Goal: Task Accomplishment & Management: Use online tool/utility

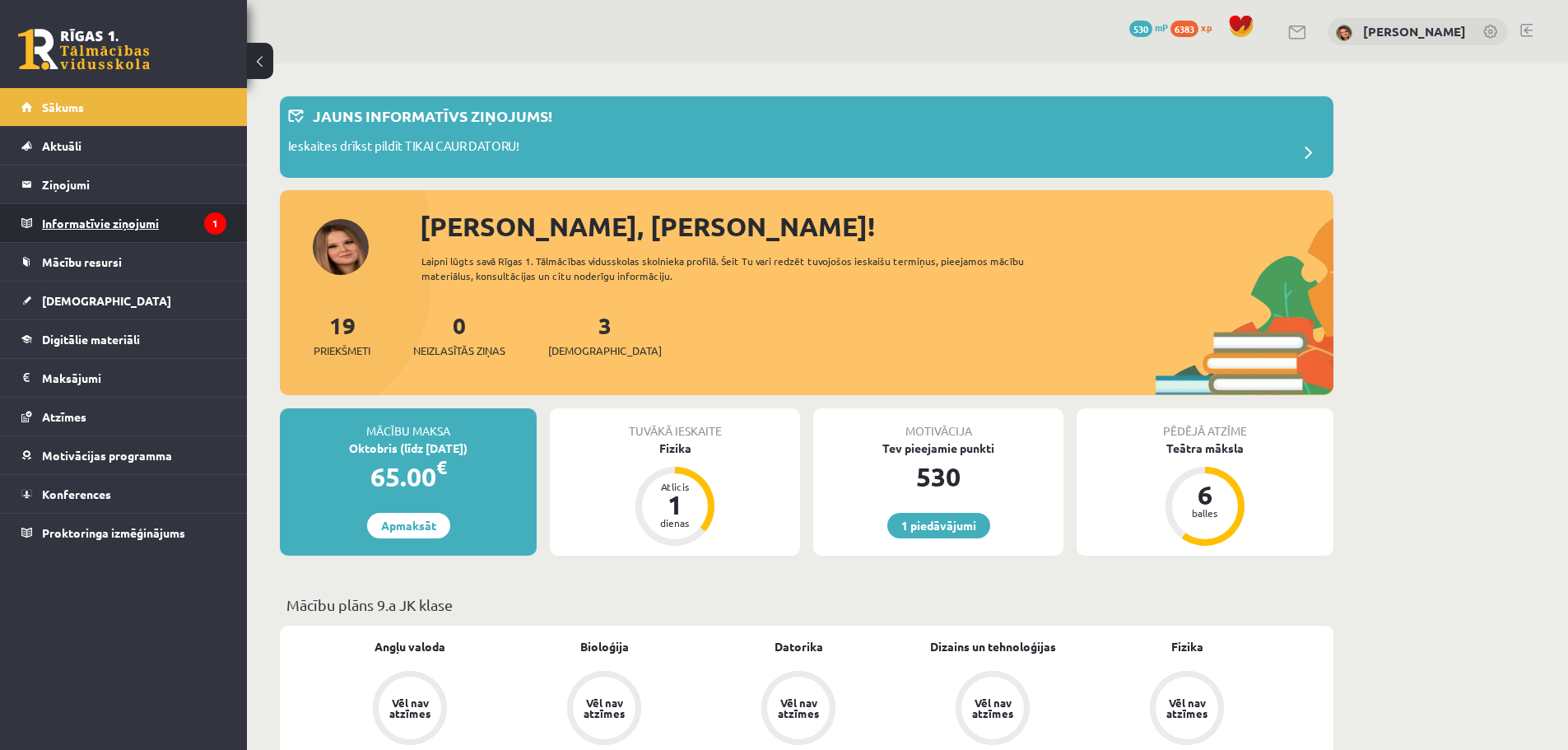
click at [137, 219] on legend "Informatīvie ziņojumi 1" at bounding box center [133, 223] width 184 height 38
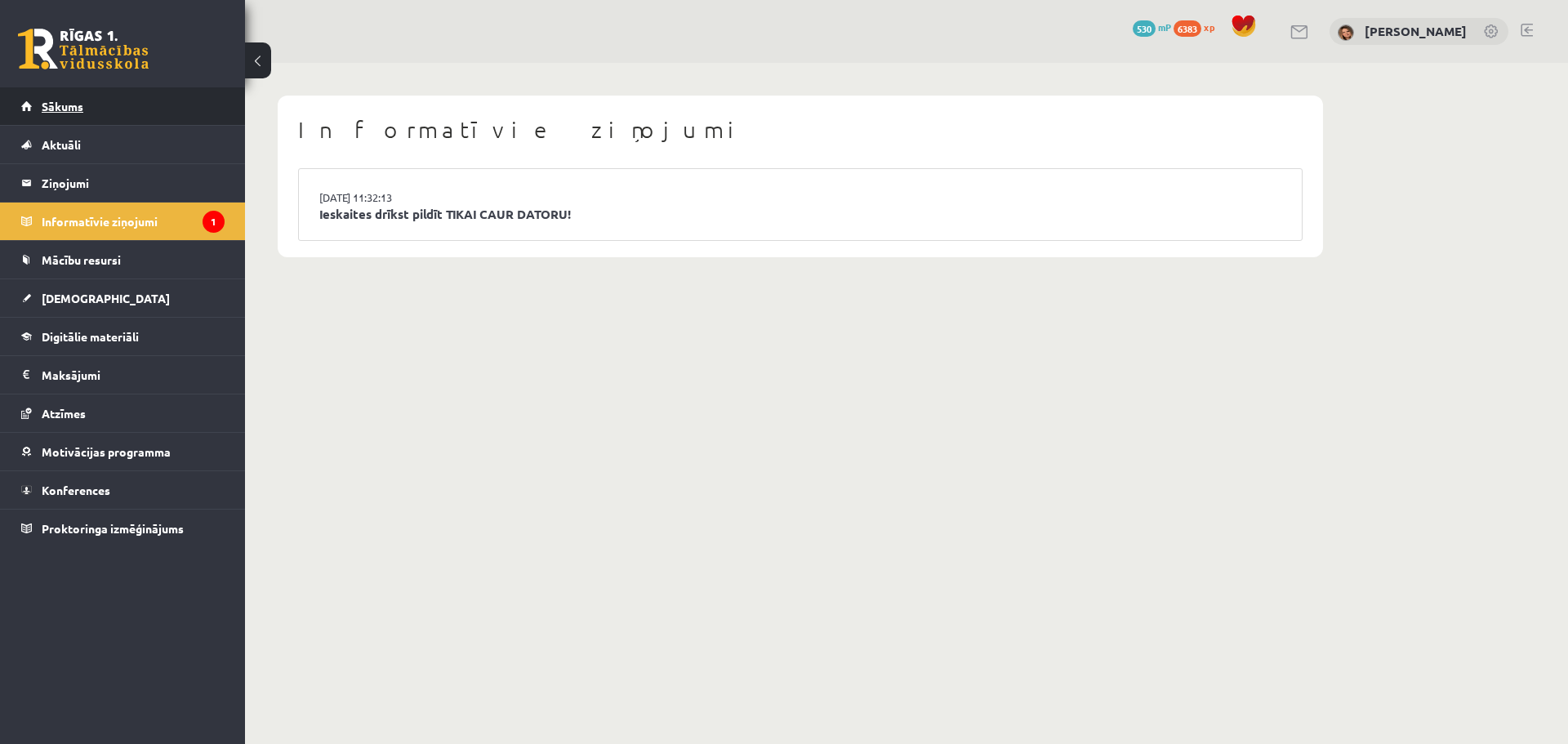
click at [81, 107] on span "Sākums" at bounding box center [62, 106] width 41 height 15
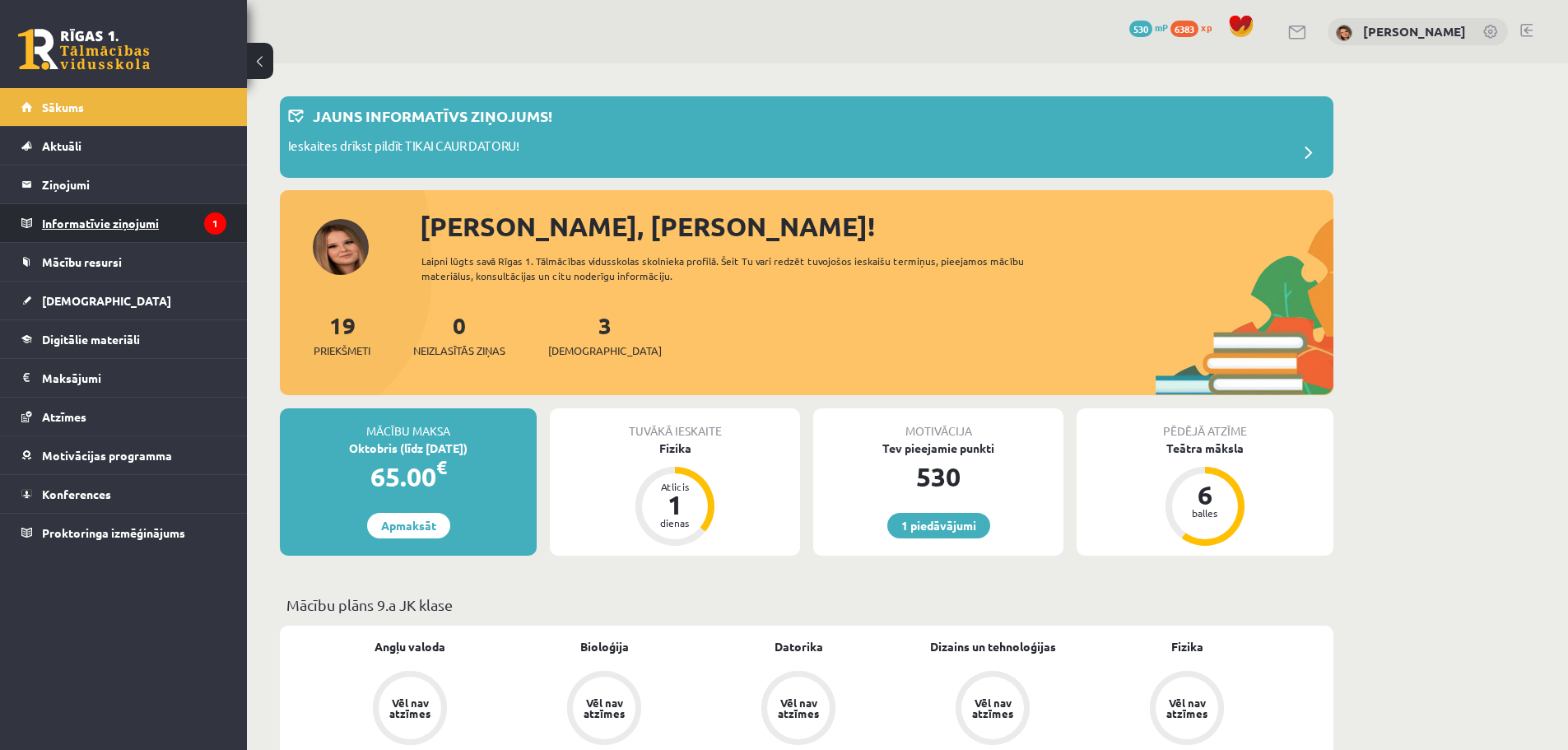
click at [74, 217] on legend "Informatīvie ziņojumi 1" at bounding box center [133, 223] width 184 height 38
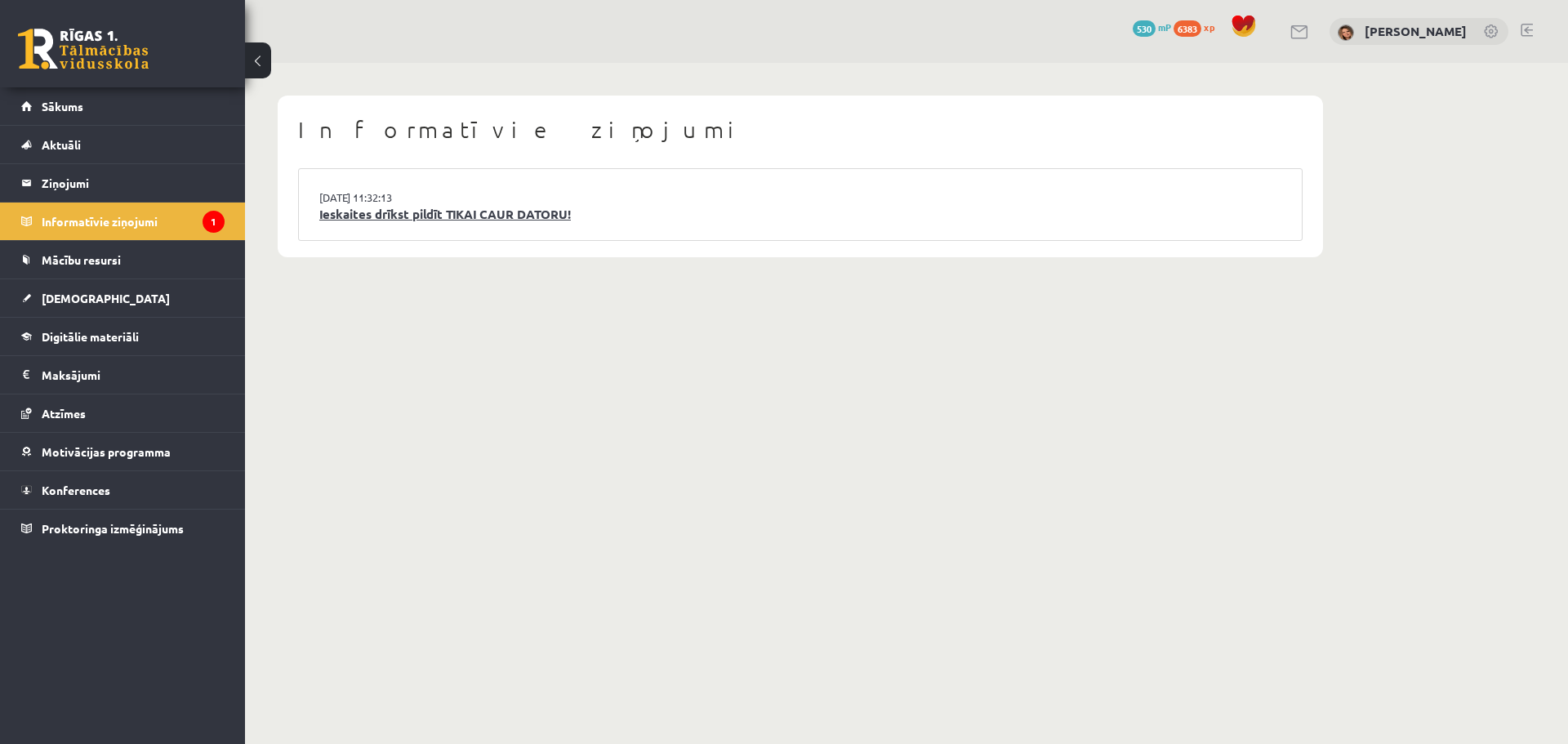
click at [497, 209] on link "Ieskaites drīkst pildīt TIKAI CAUR DATORU!" at bounding box center [800, 215] width 962 height 19
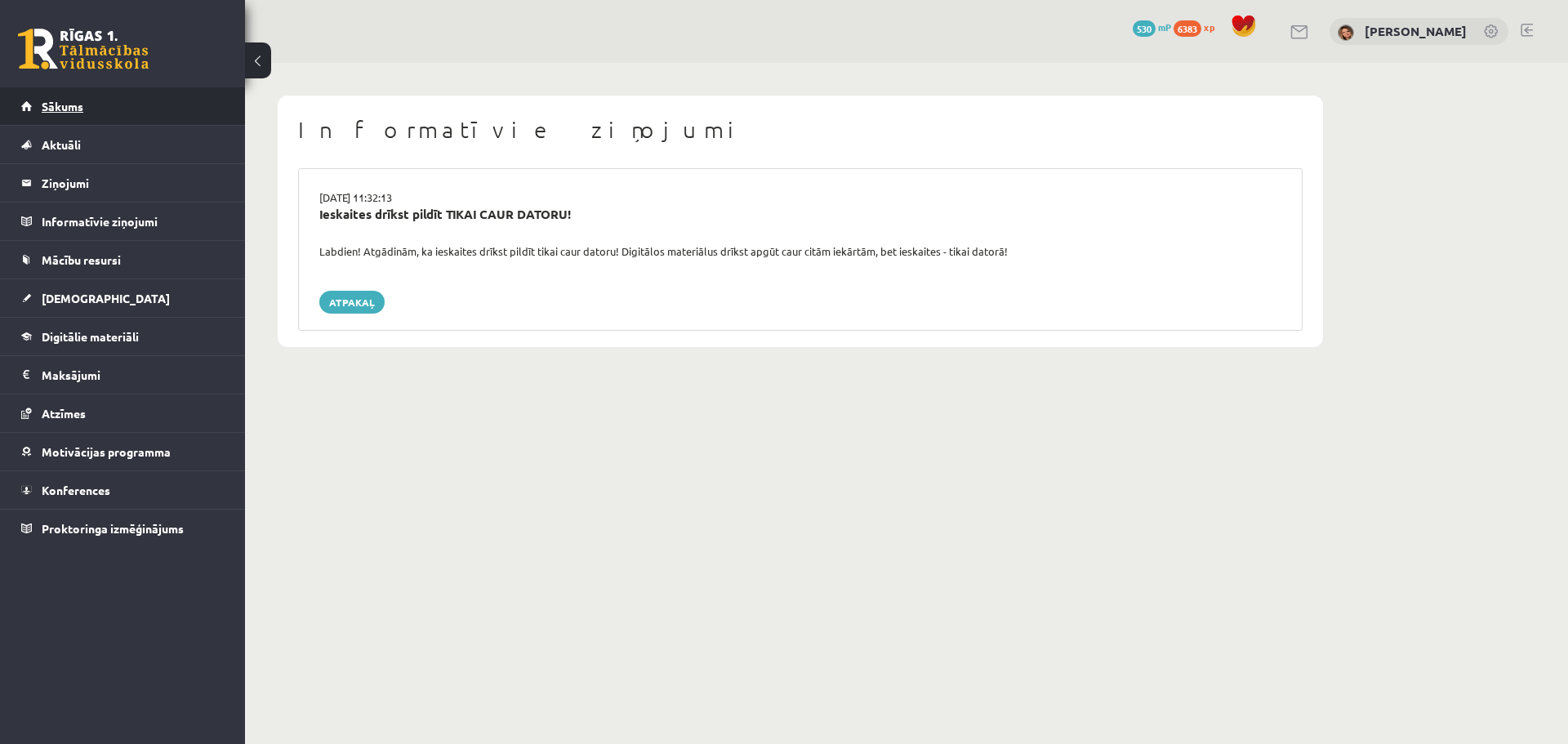
click at [56, 97] on link "Sākums" at bounding box center [123, 106] width 203 height 37
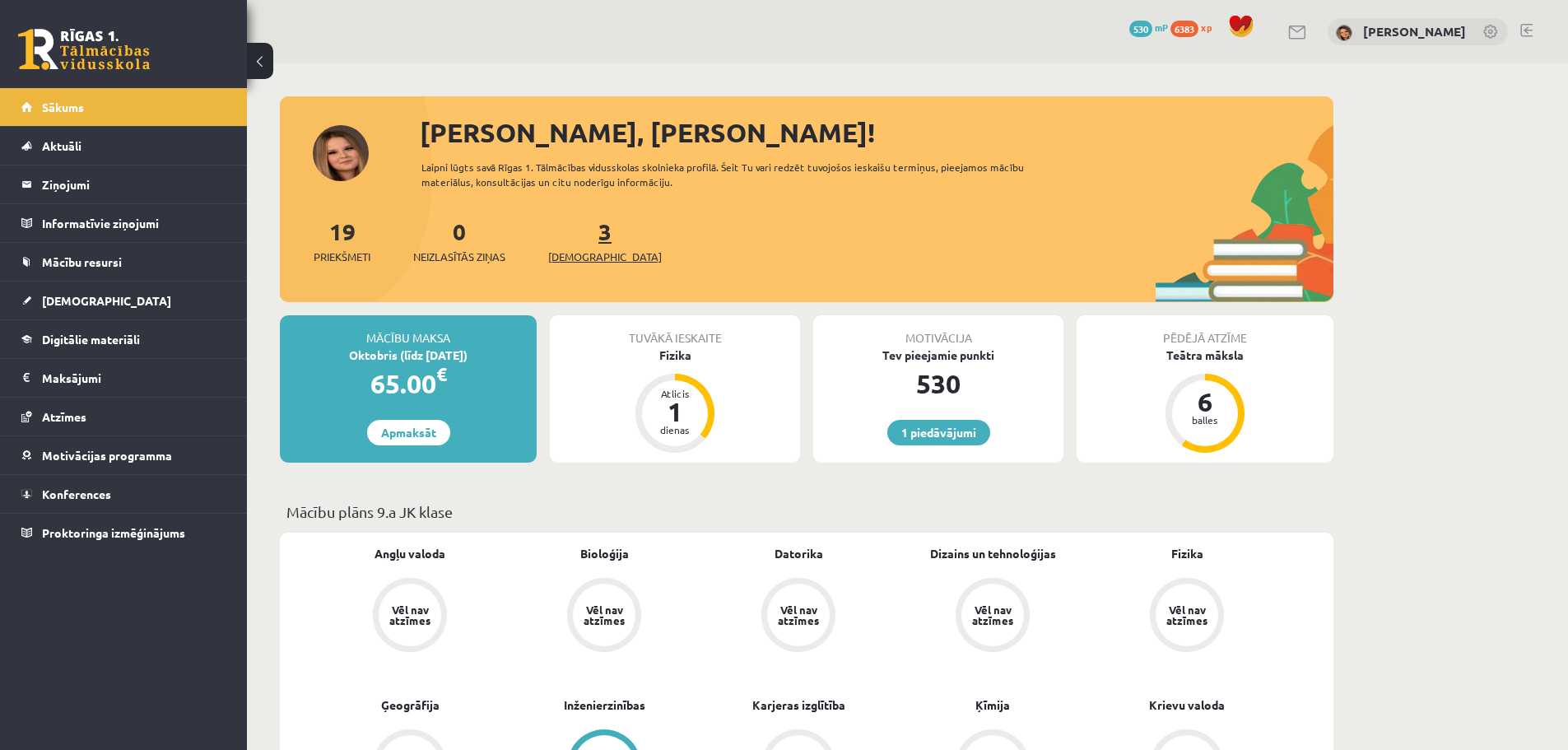
click at [575, 238] on link "3 Ieskaites" at bounding box center [605, 240] width 113 height 48
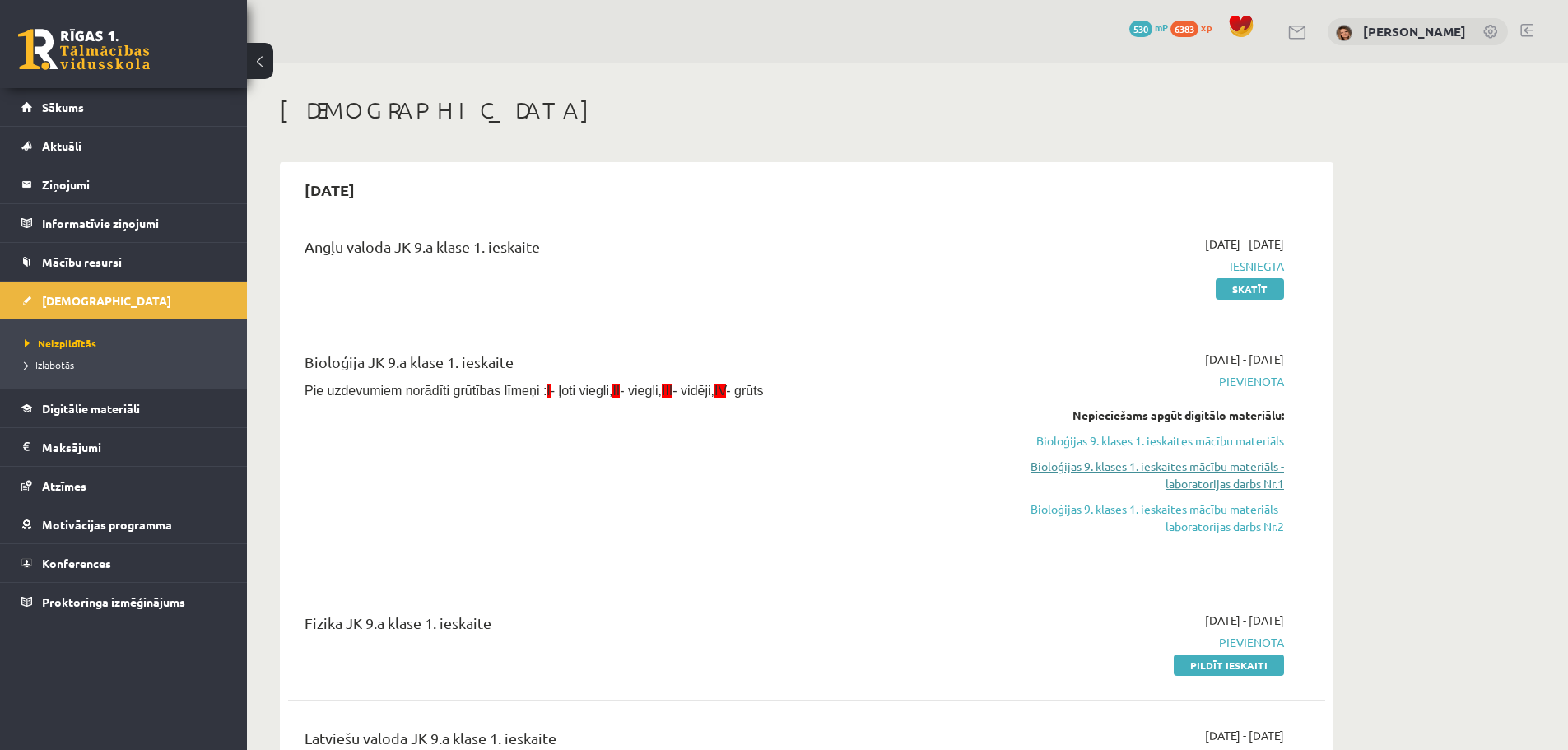
click at [1206, 482] on link "Bioloģijas 9. klases 1. ieskaites mācību materiāls - laboratorijas darbs Nr.1" at bounding box center [1128, 475] width 311 height 35
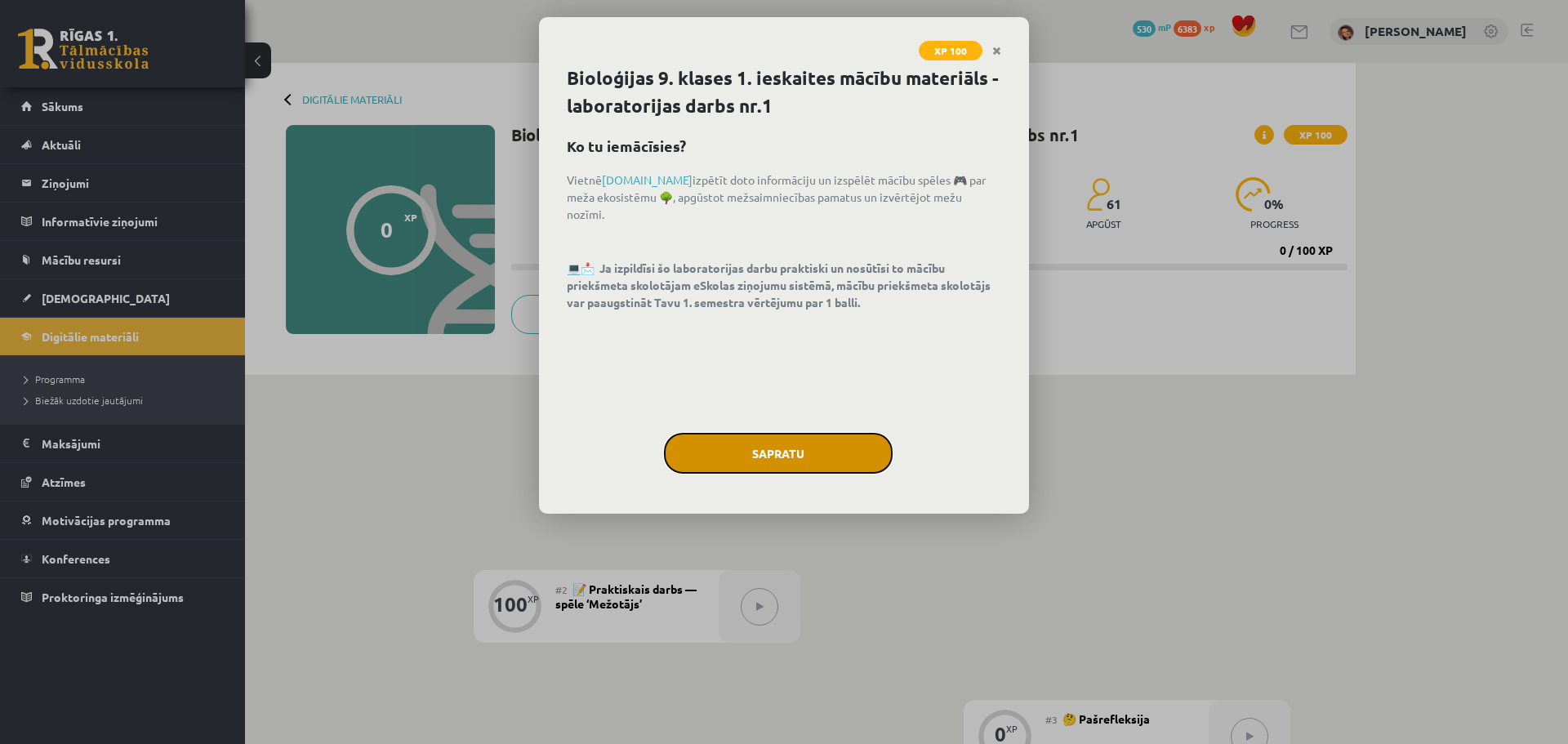
click at [782, 450] on button "Sapratu" at bounding box center [778, 454] width 229 height 41
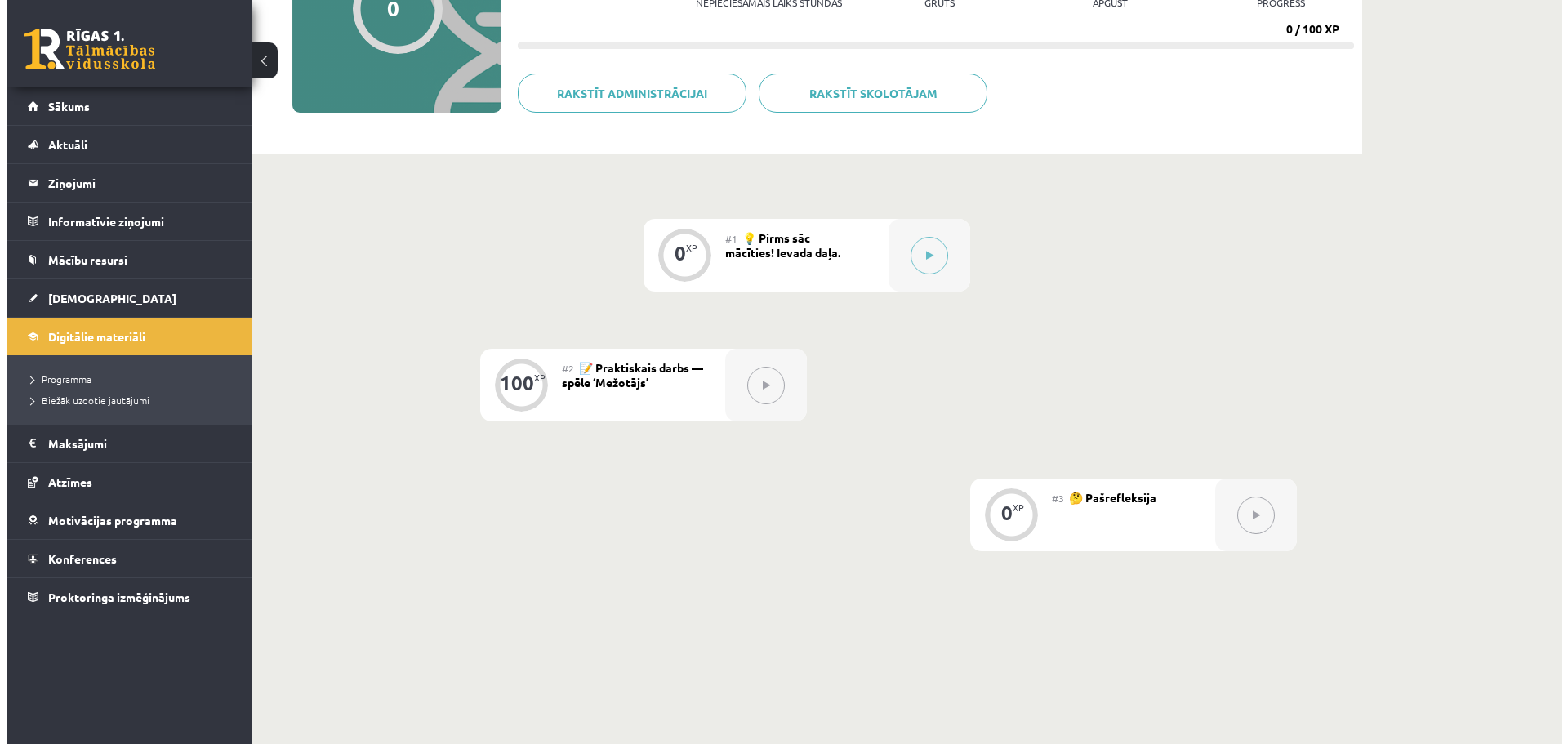
scroll to position [246, 0]
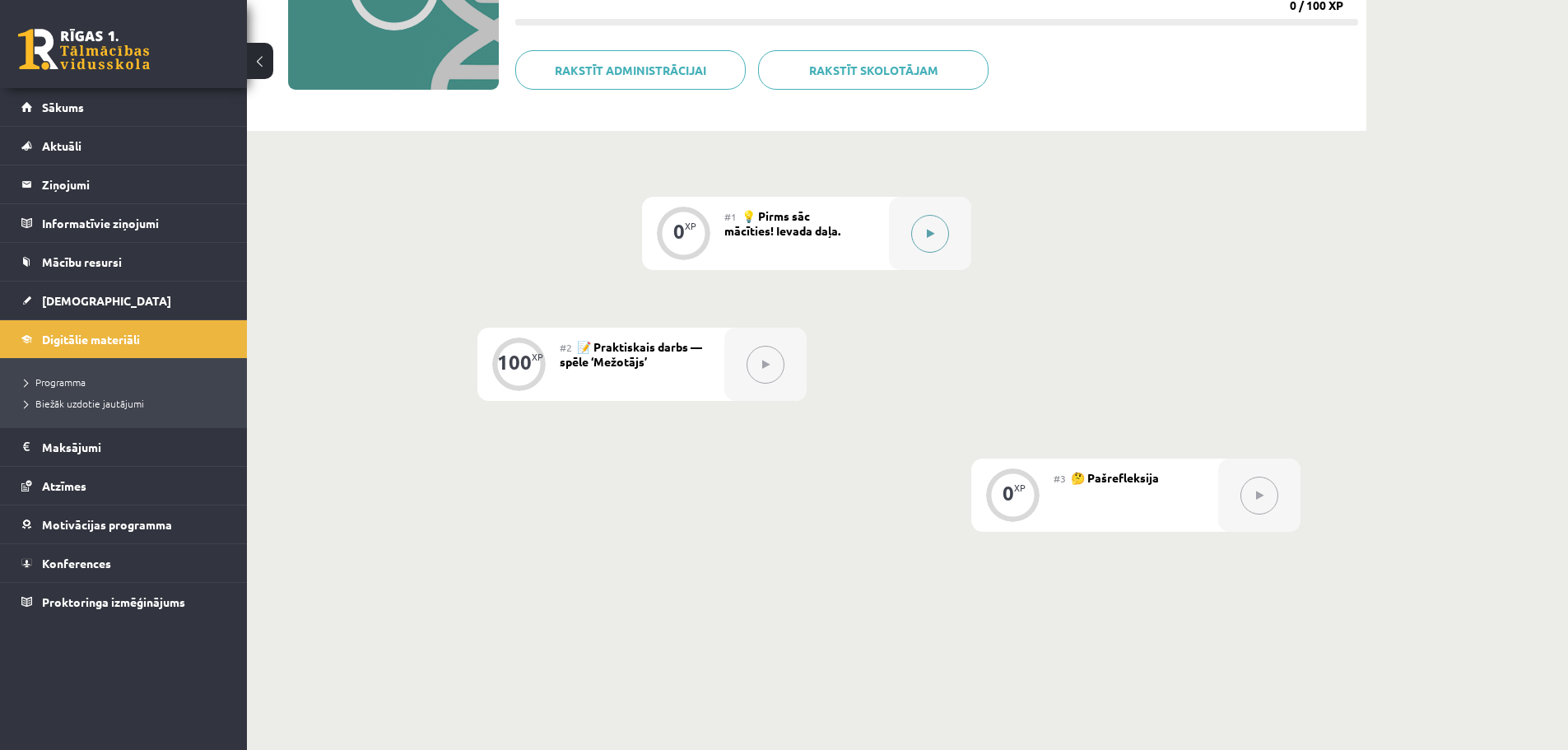
click at [931, 236] on icon at bounding box center [931, 233] width 8 height 9
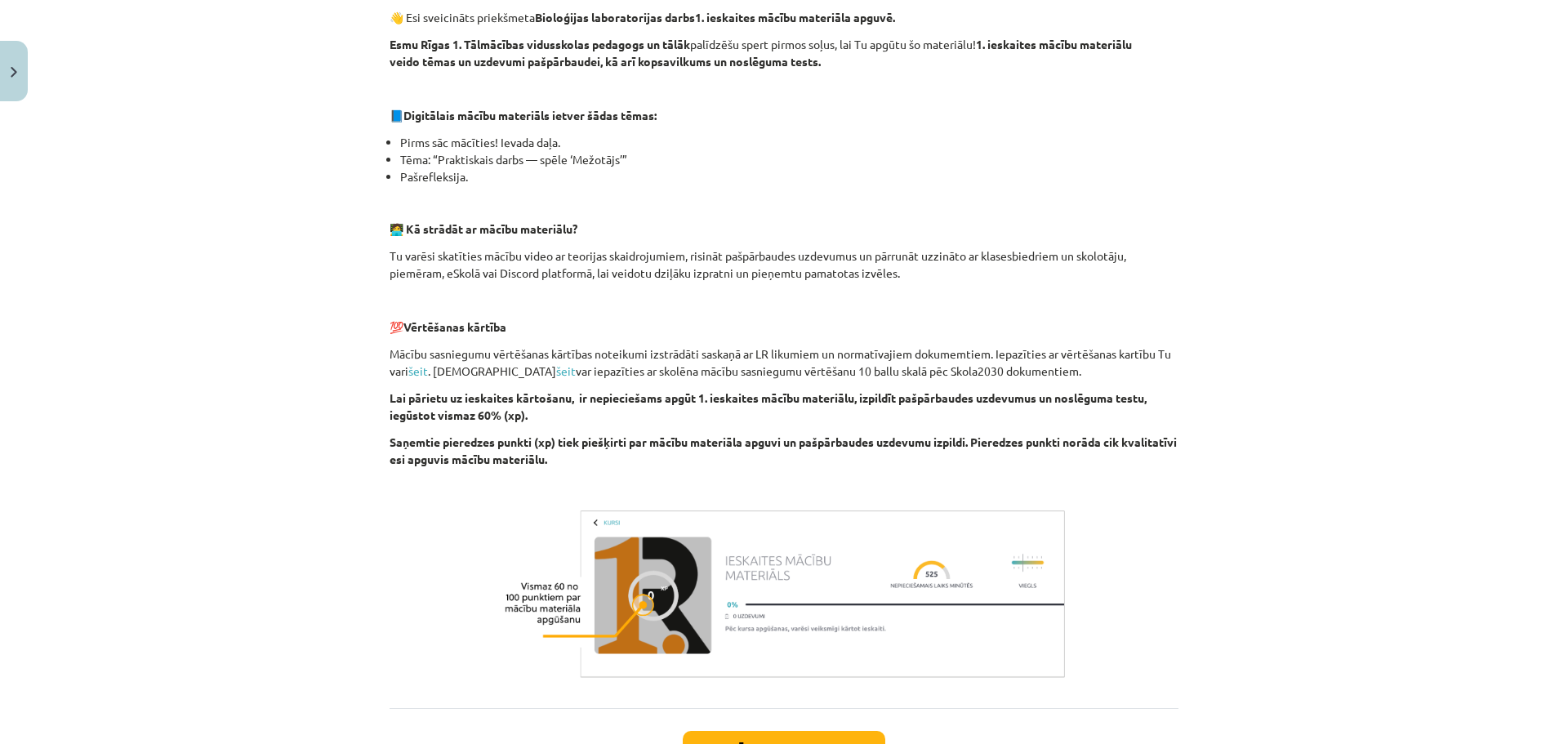
scroll to position [412, 0]
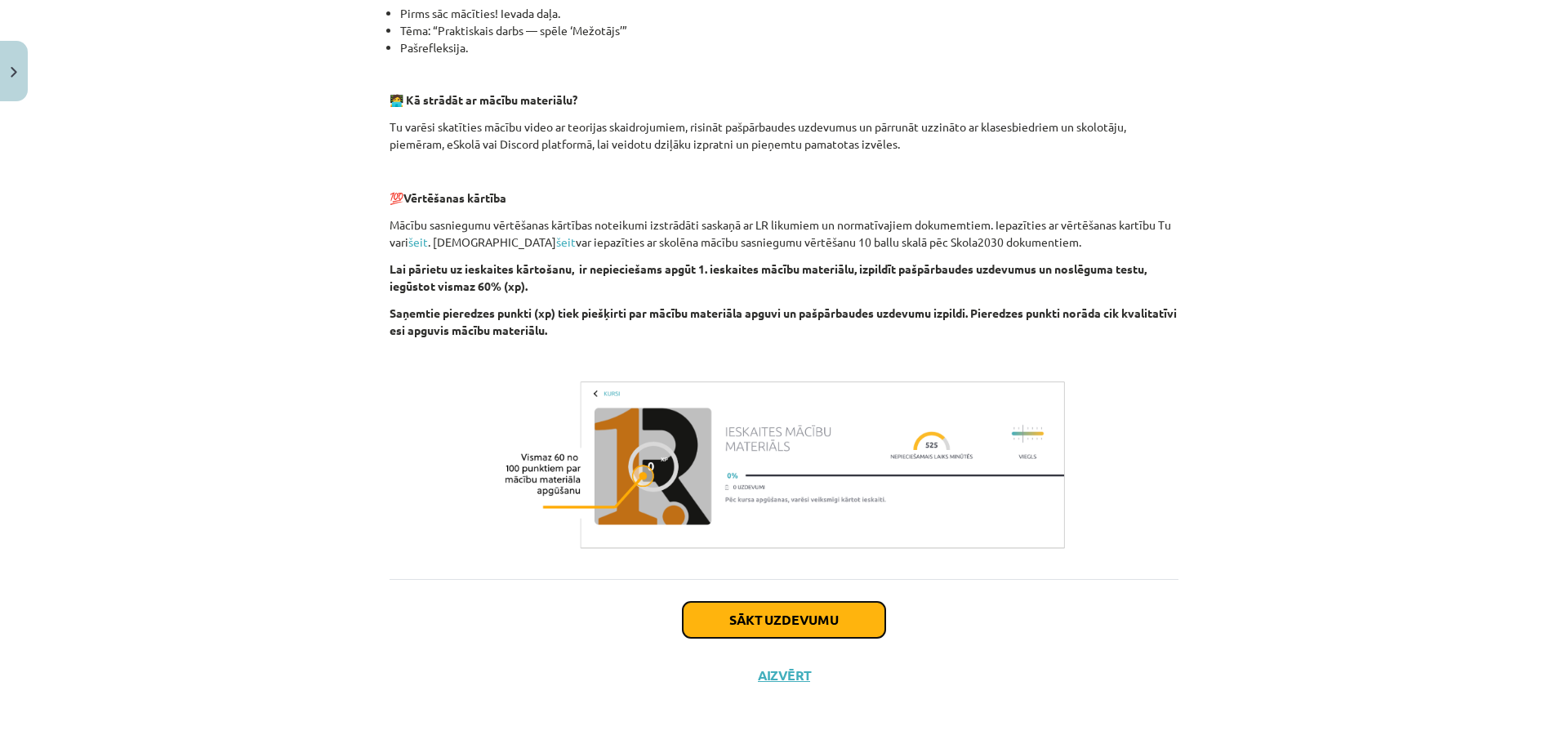
click at [779, 628] on button "Sākt uzdevumu" at bounding box center [784, 620] width 202 height 36
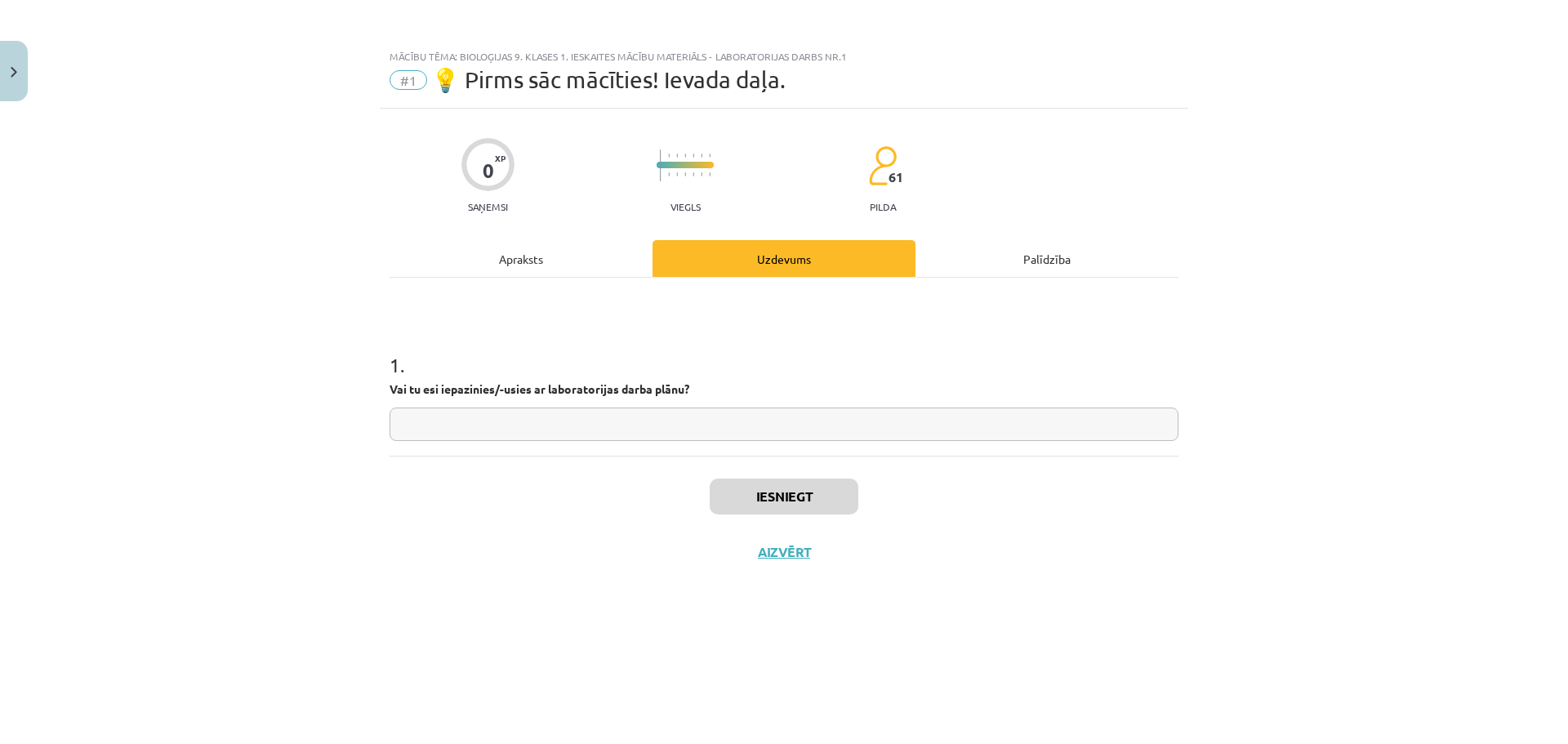
click at [465, 433] on input "text" at bounding box center [784, 424] width 789 height 34
type input "**"
click at [825, 485] on button "Iesniegt" at bounding box center [784, 497] width 149 height 36
click at [804, 568] on button "Nākamā nodarbība" at bounding box center [784, 563] width 160 height 37
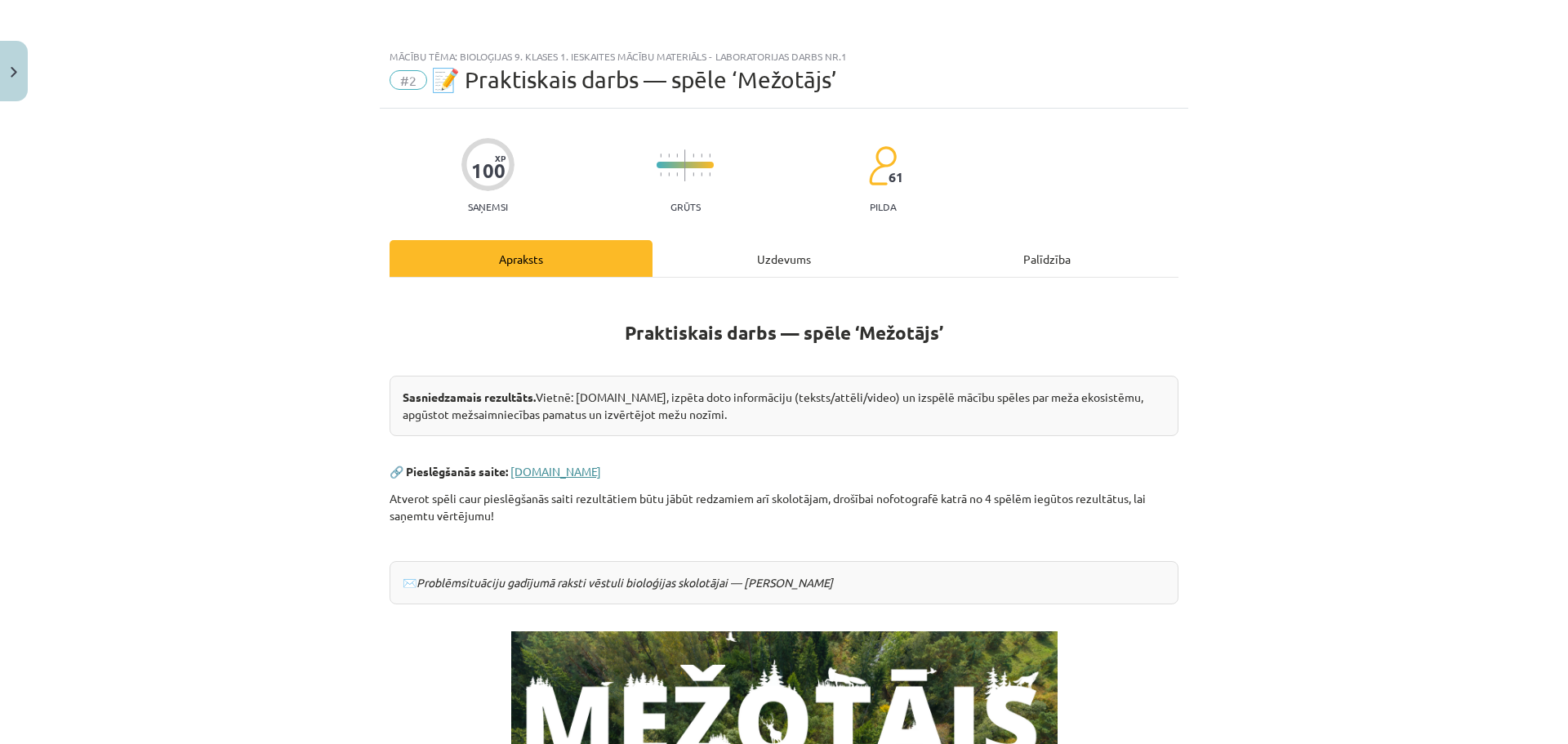
click at [536, 470] on link "www.mezotajs.lv" at bounding box center [555, 471] width 91 height 15
